Goal: Transaction & Acquisition: Purchase product/service

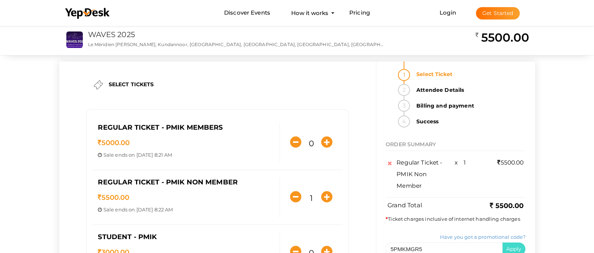
type input "5PMKMGR5"
click at [523, 243] on button "Apply" at bounding box center [514, 249] width 24 height 13
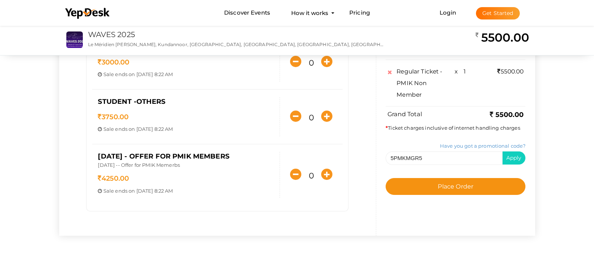
scroll to position [180, 0]
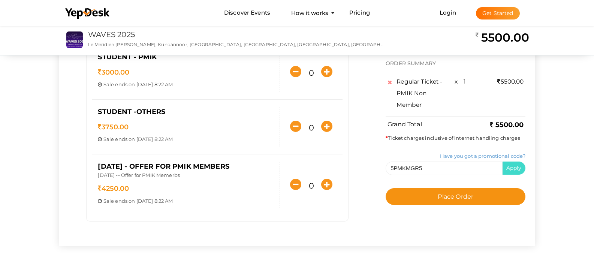
click at [522, 168] on span "Apply" at bounding box center [514, 168] width 15 height 7
click at [459, 166] on input "5PMKMGR5" at bounding box center [444, 167] width 117 height 13
click at [522, 166] on span "Apply" at bounding box center [514, 168] width 15 height 7
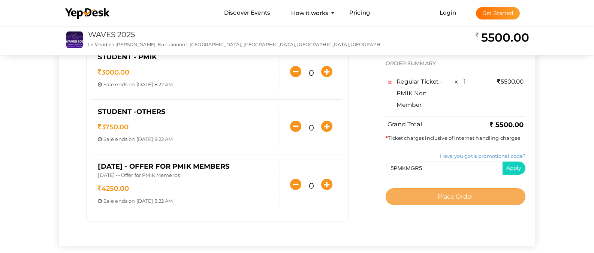
click at [524, 192] on button "Place Order" at bounding box center [456, 196] width 140 height 17
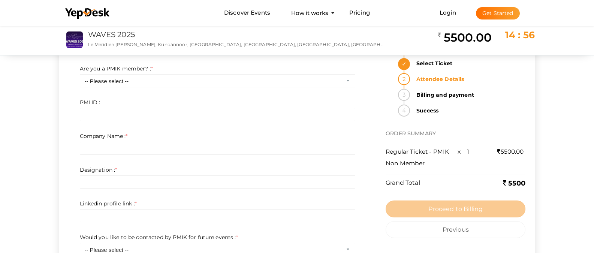
scroll to position [135, 0]
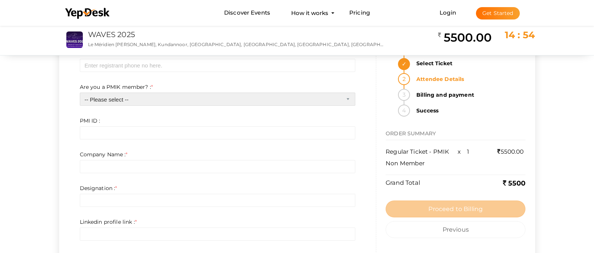
select select "1"
click at [80, 93] on select "-- Please select -- Yes No" at bounding box center [218, 99] width 276 height 13
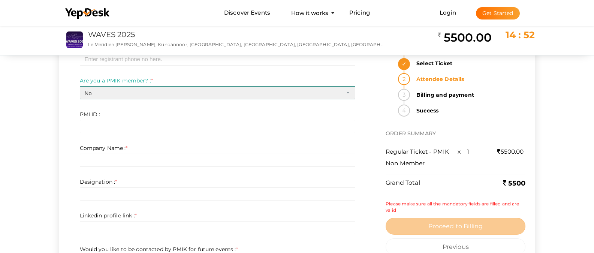
scroll to position [225, 0]
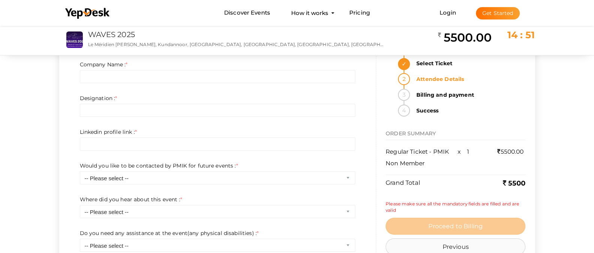
click at [500, 246] on button "Previous" at bounding box center [456, 246] width 140 height 17
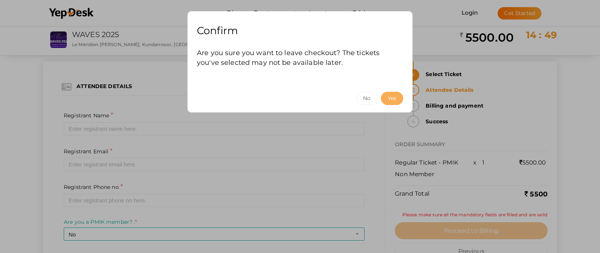
click at [395, 100] on button "Yes" at bounding box center [392, 98] width 22 height 13
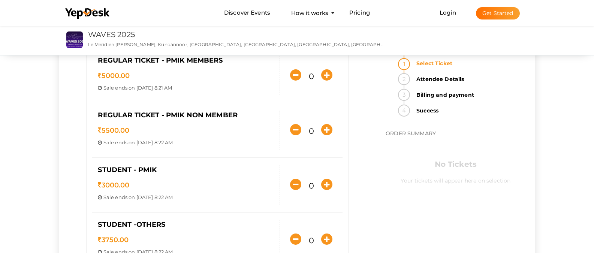
scroll to position [45, 0]
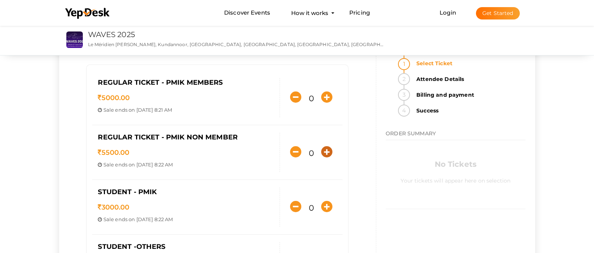
click at [328, 157] on icon "button" at bounding box center [326, 151] width 11 height 11
type input "1"
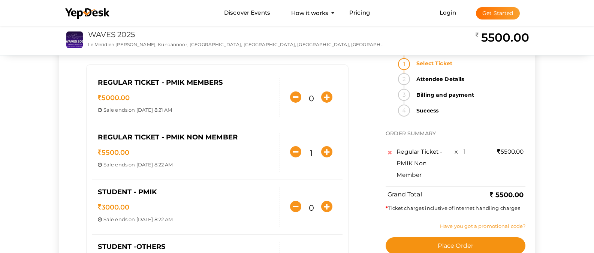
click at [504, 223] on link "Have you got a promotional code?" at bounding box center [482, 226] width 85 height 6
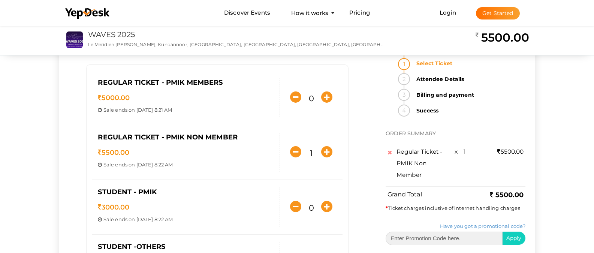
click at [475, 232] on input "text" at bounding box center [444, 238] width 117 height 13
paste input "5PMKMGR5"
type input "5PMKMGR5"
click at [522, 235] on span "Apply" at bounding box center [514, 238] width 15 height 7
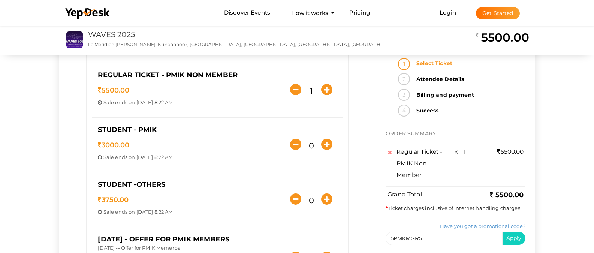
scroll to position [118, 0]
